Goal: Information Seeking & Learning: Learn about a topic

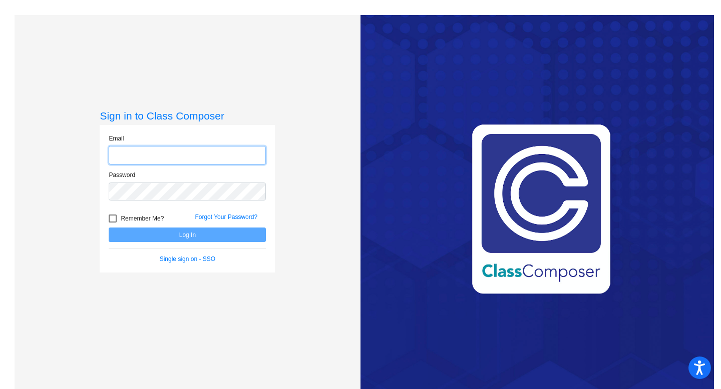
type input "[EMAIL_ADDRESS][PERSON_NAME][DOMAIN_NAME]"
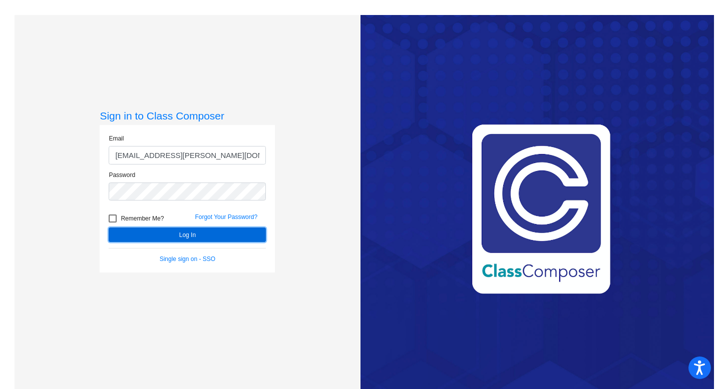
click at [182, 235] on button "Log In" at bounding box center [187, 235] width 157 height 15
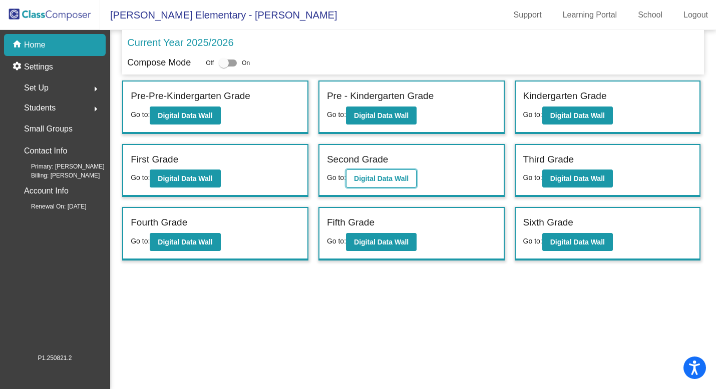
click at [380, 184] on button "Digital Data Wall" at bounding box center [381, 179] width 71 height 18
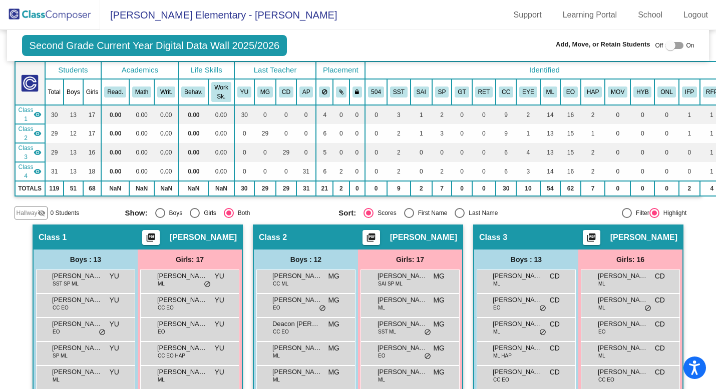
scroll to position [36, 0]
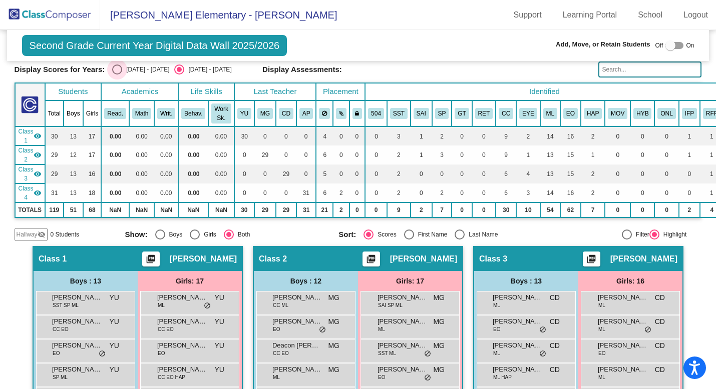
click at [148, 70] on div "[DATE] - [DATE]" at bounding box center [145, 69] width 47 height 9
click at [117, 75] on input "[DATE] - [DATE]" at bounding box center [117, 75] width 1 height 1
radio input "true"
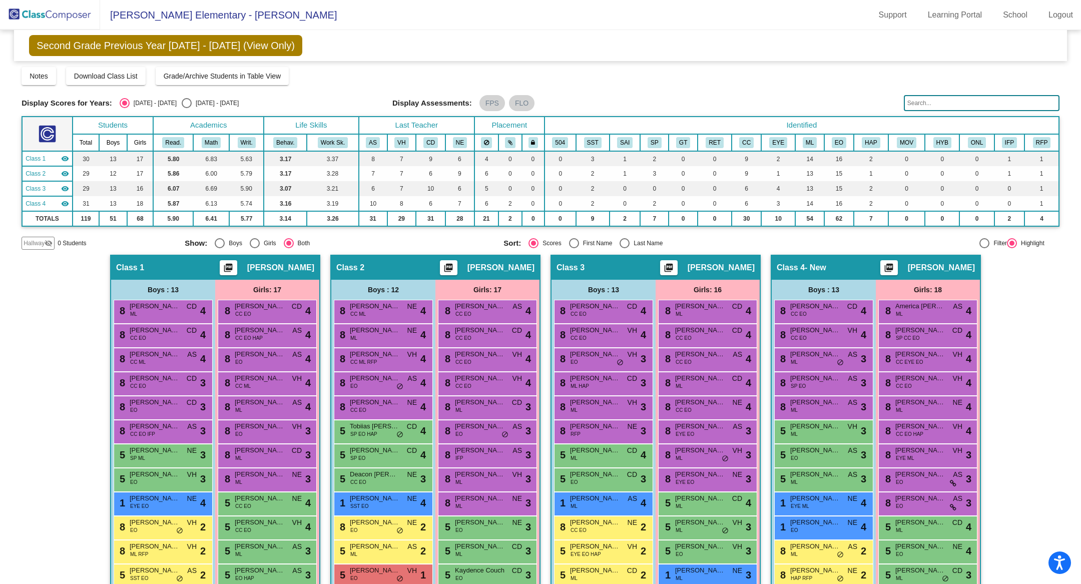
scroll to position [162, 0]
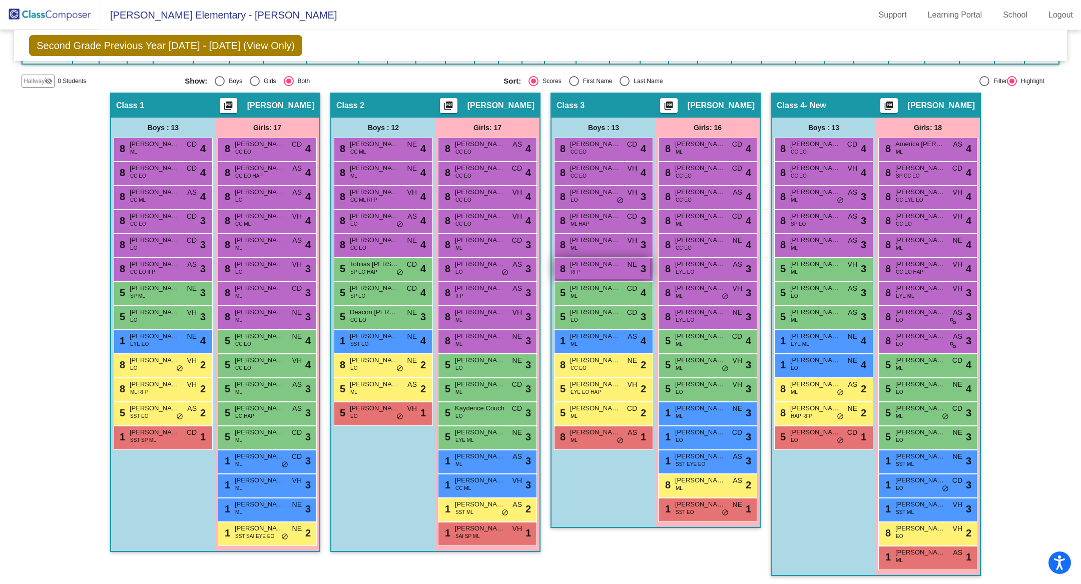
click at [594, 270] on div "8 [PERSON_NAME] [PERSON_NAME] RFP NE lock do_not_disturb_alt 3" at bounding box center [602, 268] width 96 height 21
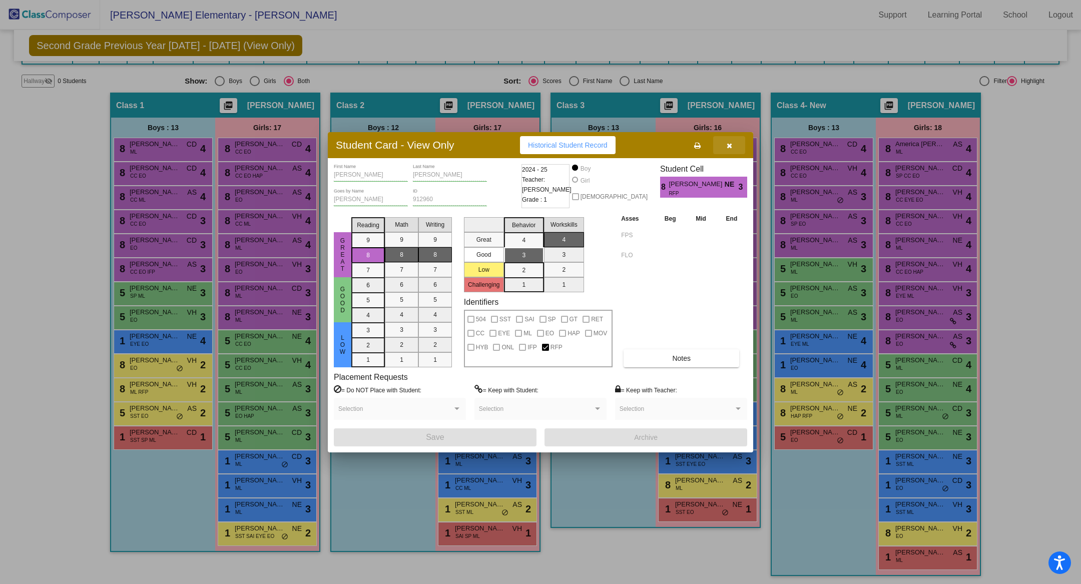
click at [720, 149] on button "button" at bounding box center [729, 145] width 32 height 18
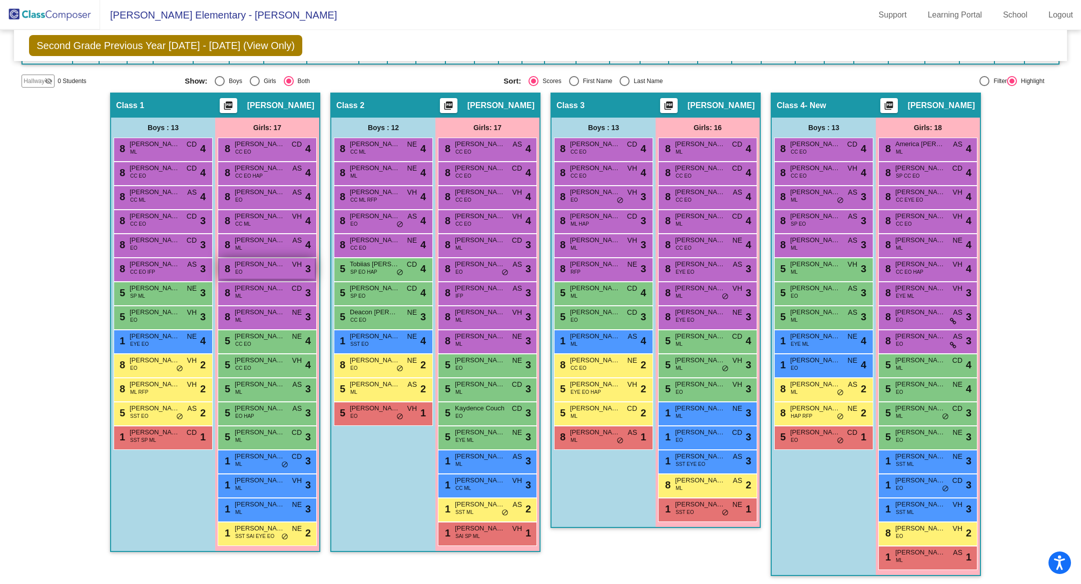
scroll to position [0, 0]
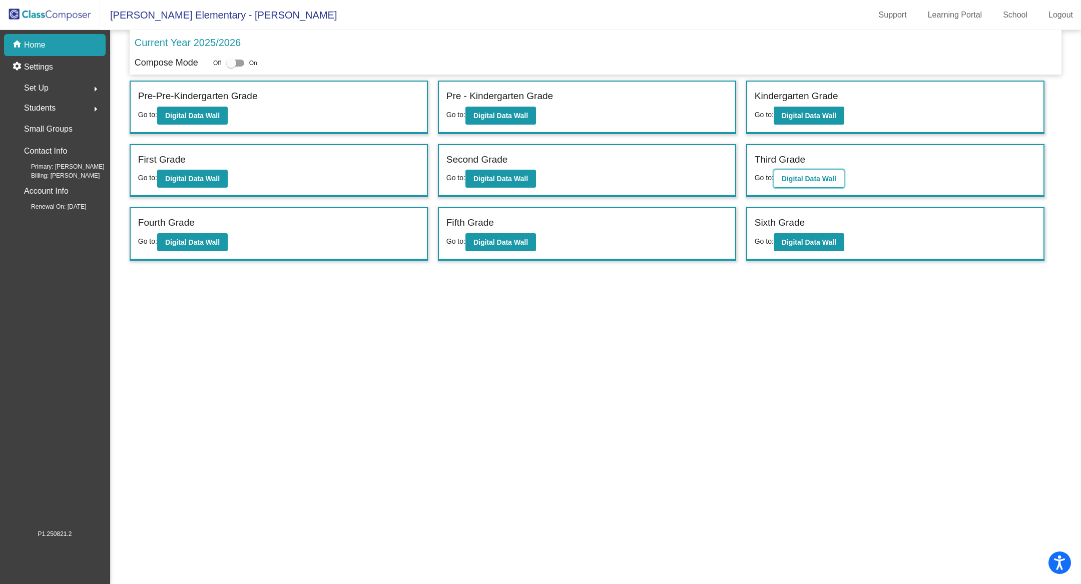
click at [720, 172] on button "Digital Data Wall" at bounding box center [809, 179] width 71 height 18
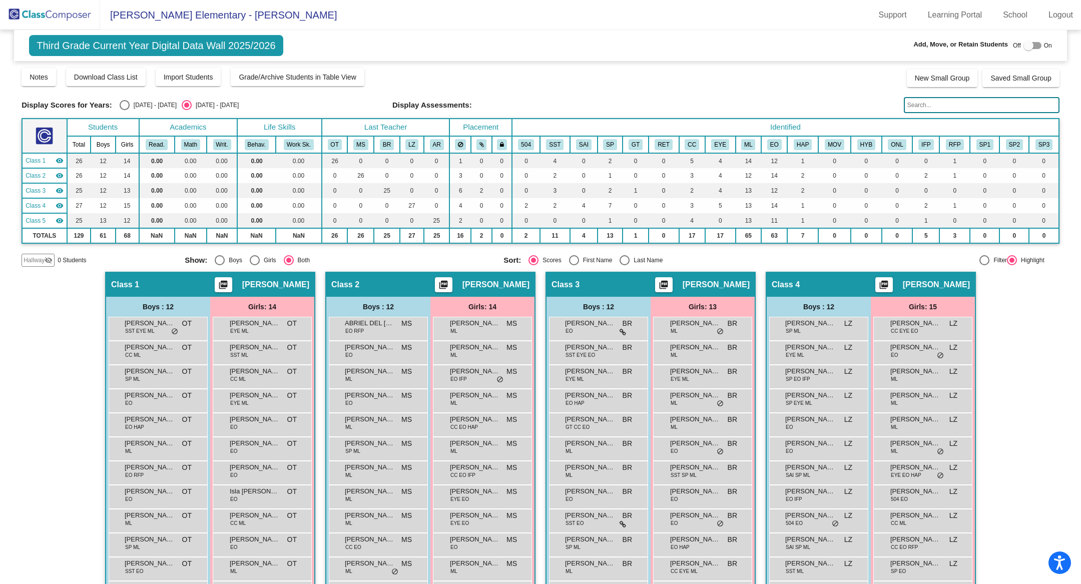
click at [130, 107] on div "[DATE] - [DATE]" at bounding box center [153, 105] width 47 height 9
click at [125, 110] on input "[DATE] - [DATE]" at bounding box center [124, 110] width 1 height 1
radio input "true"
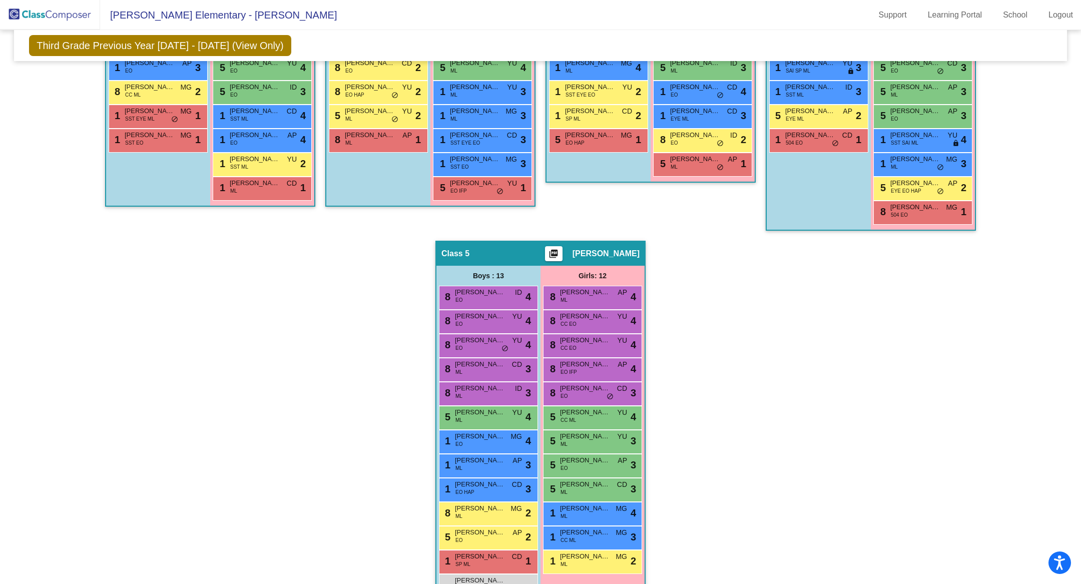
scroll to position [36, 0]
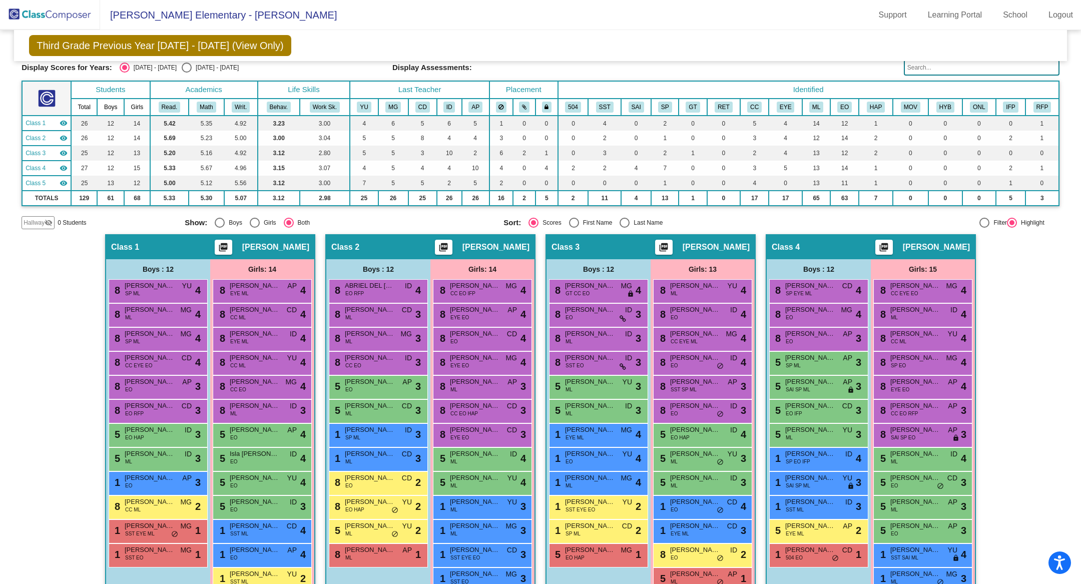
click at [690, 389] on span "[PERSON_NAME]" at bounding box center [695, 478] width 50 height 10
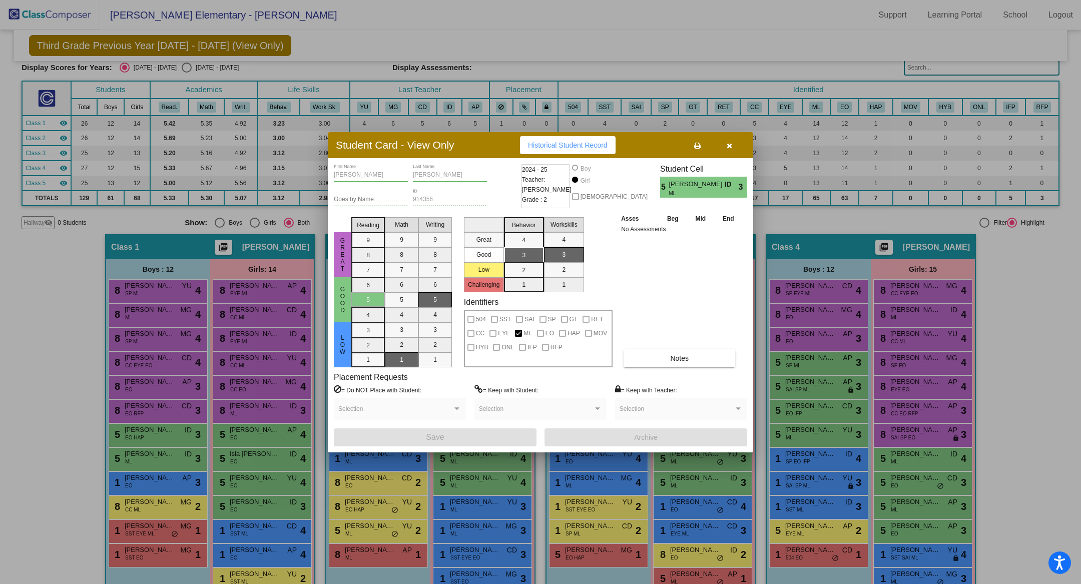
click at [720, 145] on icon "button" at bounding box center [730, 145] width 6 height 7
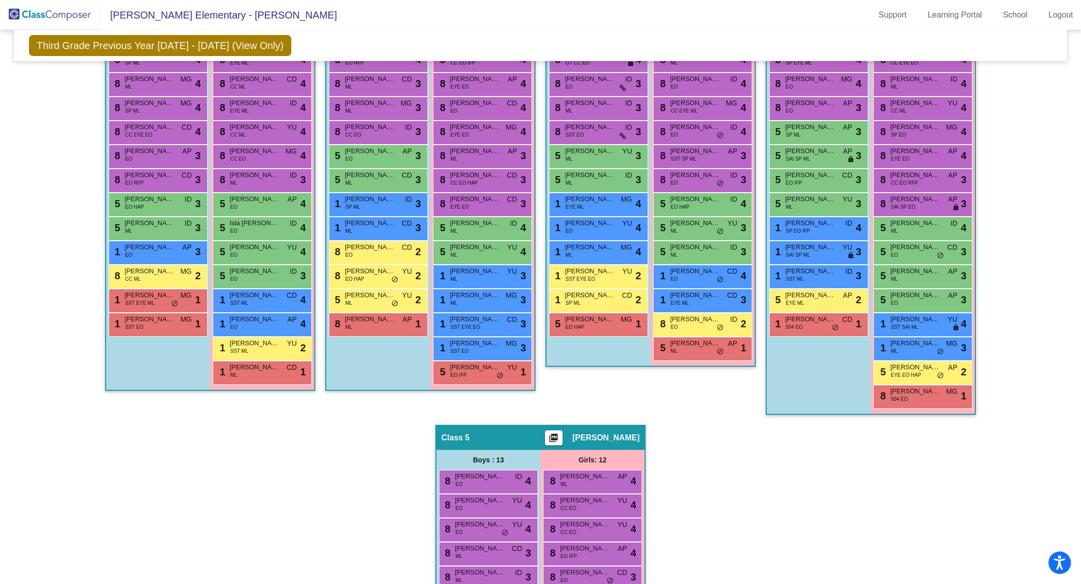
scroll to position [0, 0]
